Goal: Go to known website: Access a specific website the user already knows

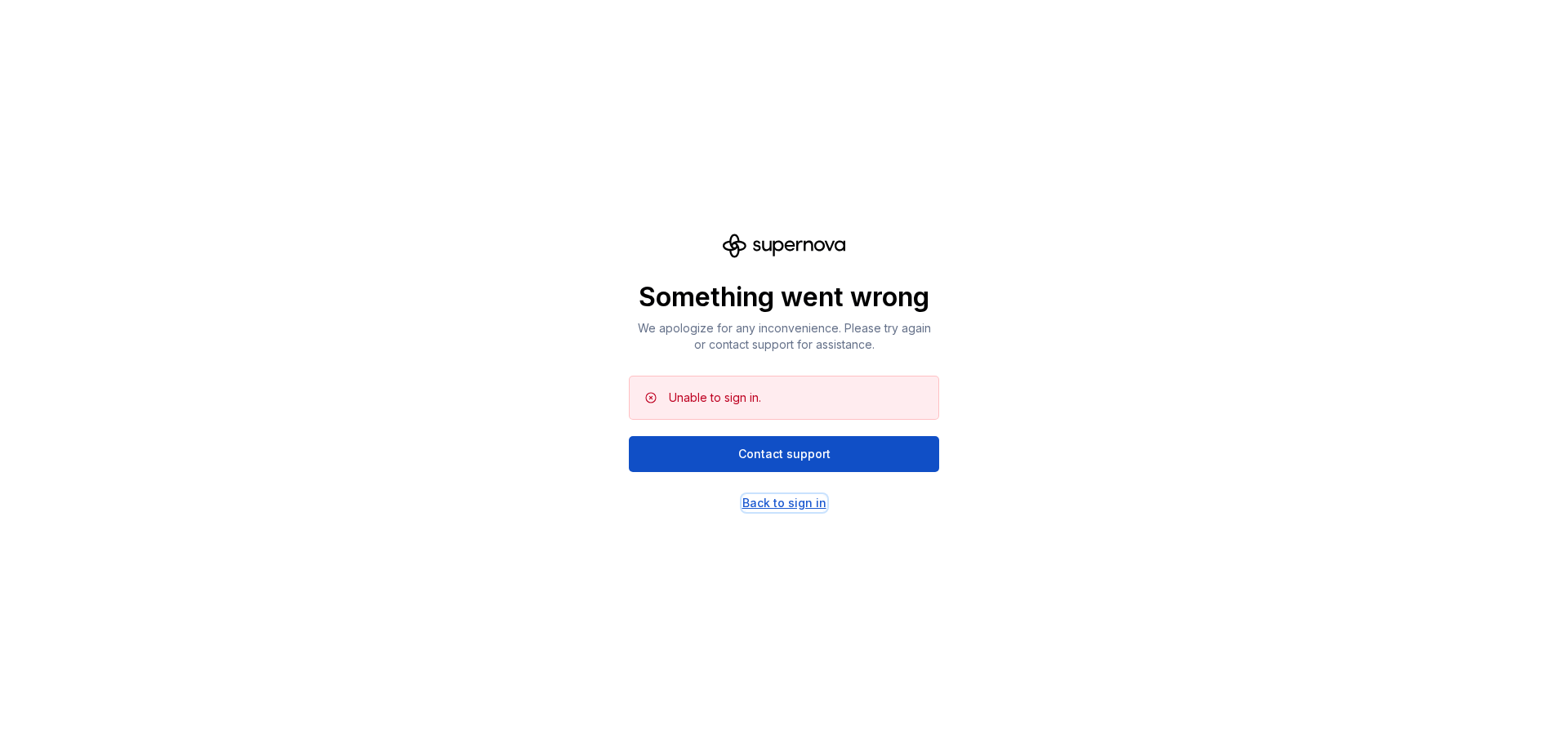
click at [773, 503] on div "Back to sign in" at bounding box center [784, 503] width 84 height 16
